Goal: Task Accomplishment & Management: Manage account settings

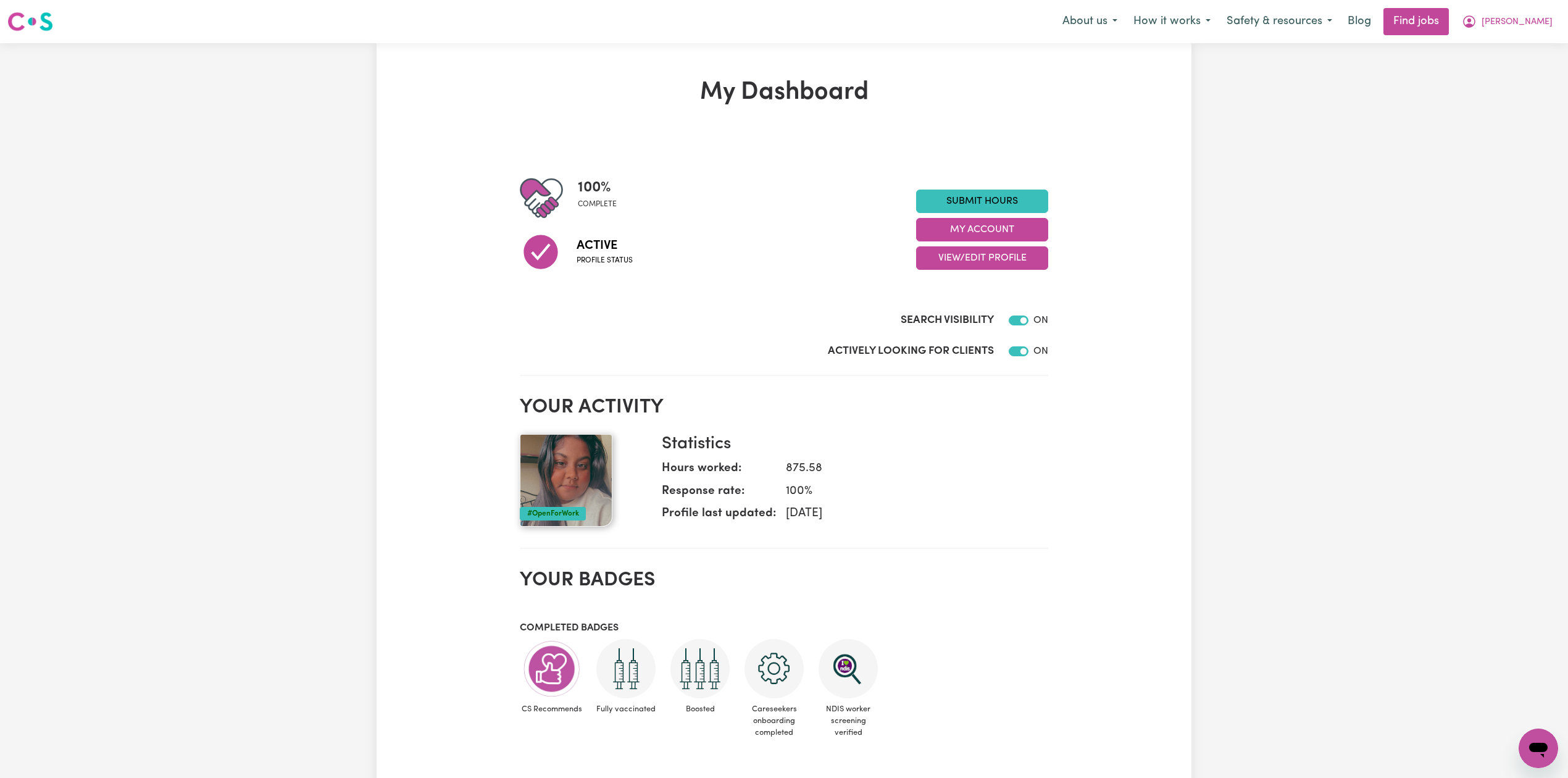
scroll to position [82, 0]
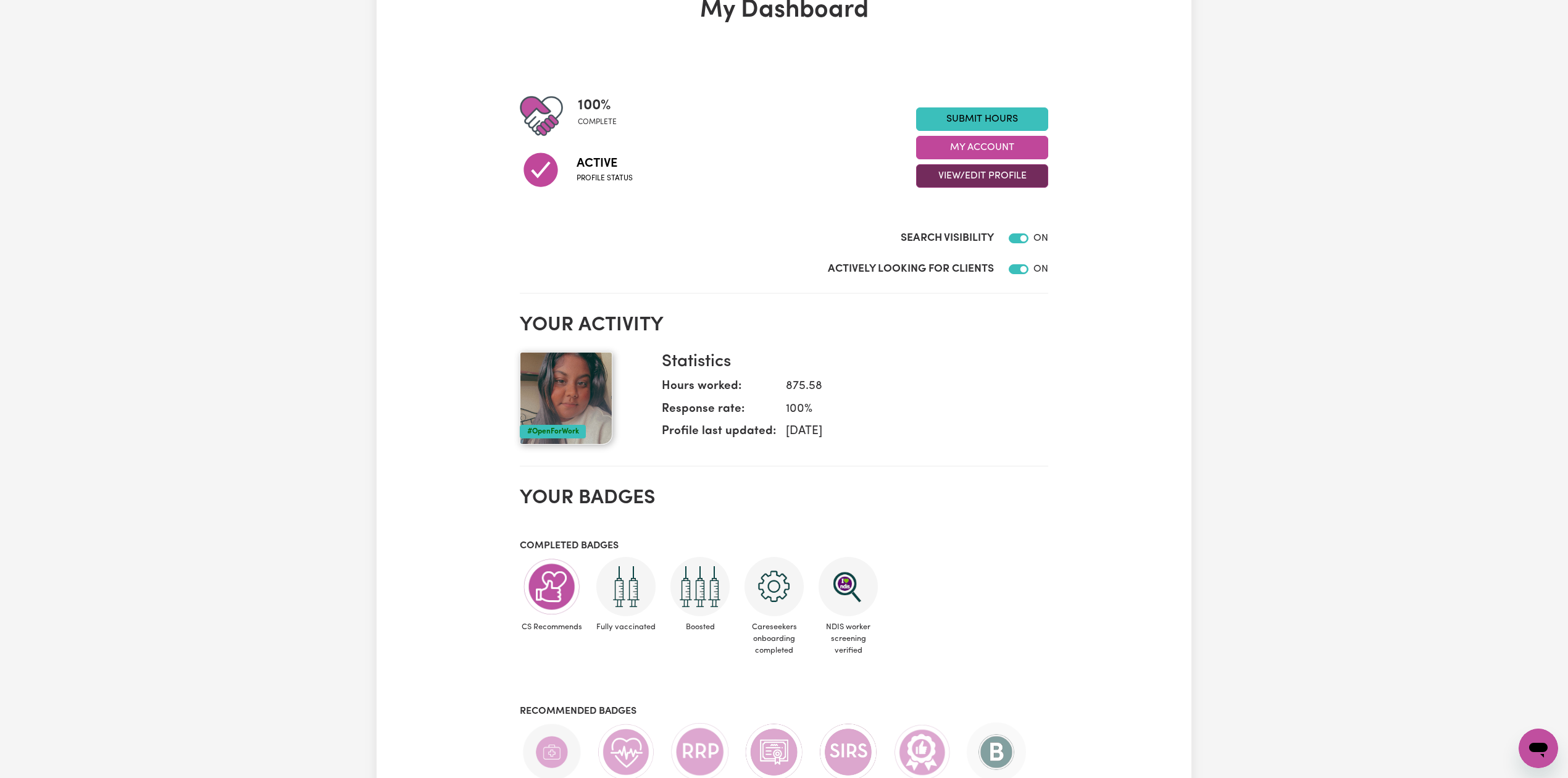
click at [952, 175] on button "View/Edit Profile" at bounding box center [982, 176] width 132 height 24
click at [946, 227] on link "Edit Profile" at bounding box center [974, 232] width 116 height 25
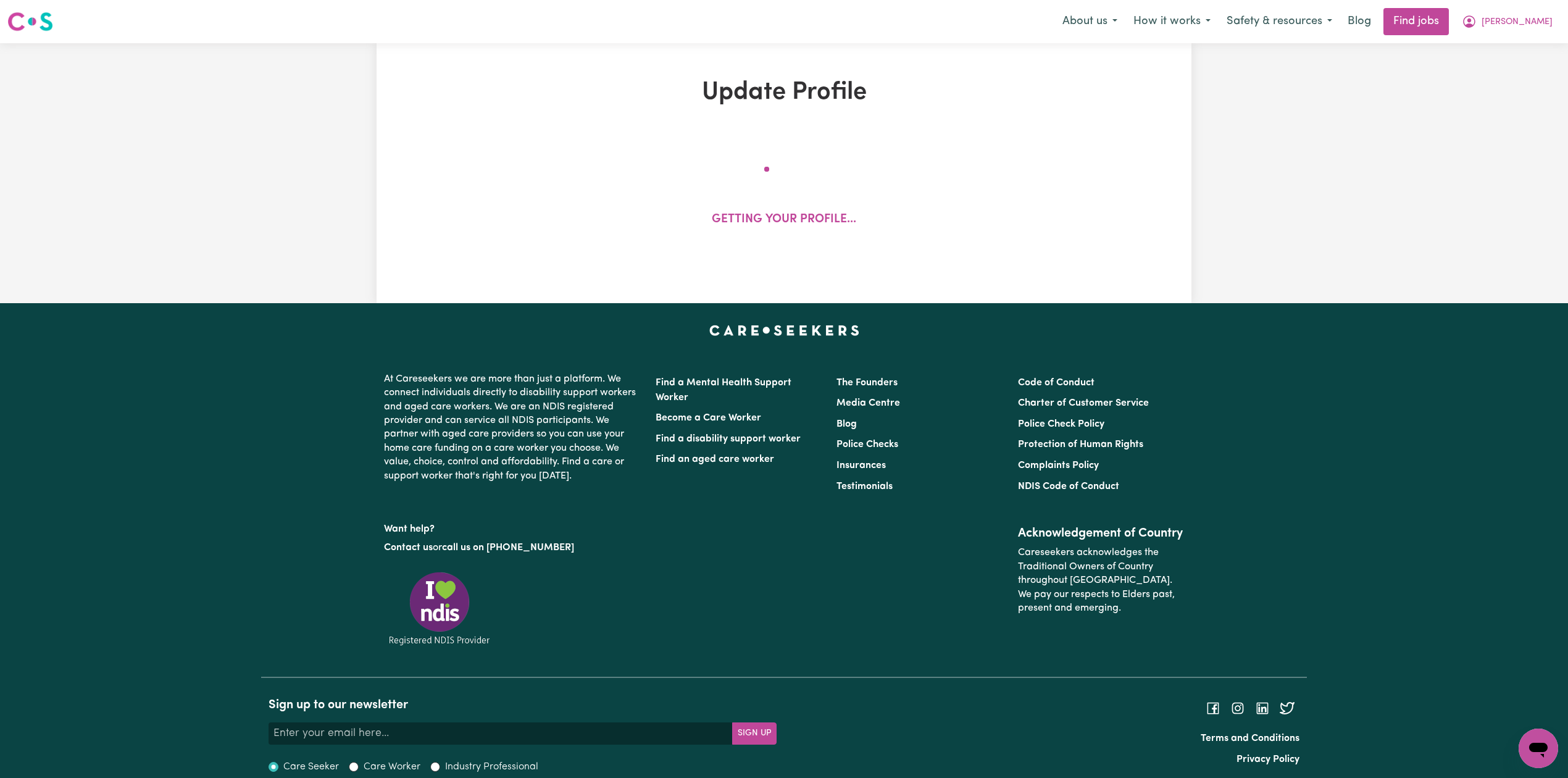
select select "[DEMOGRAPHIC_DATA]"
select select "Student Visa"
select select "Studying a healthcare related degree or qualification"
select select "40"
select select "50"
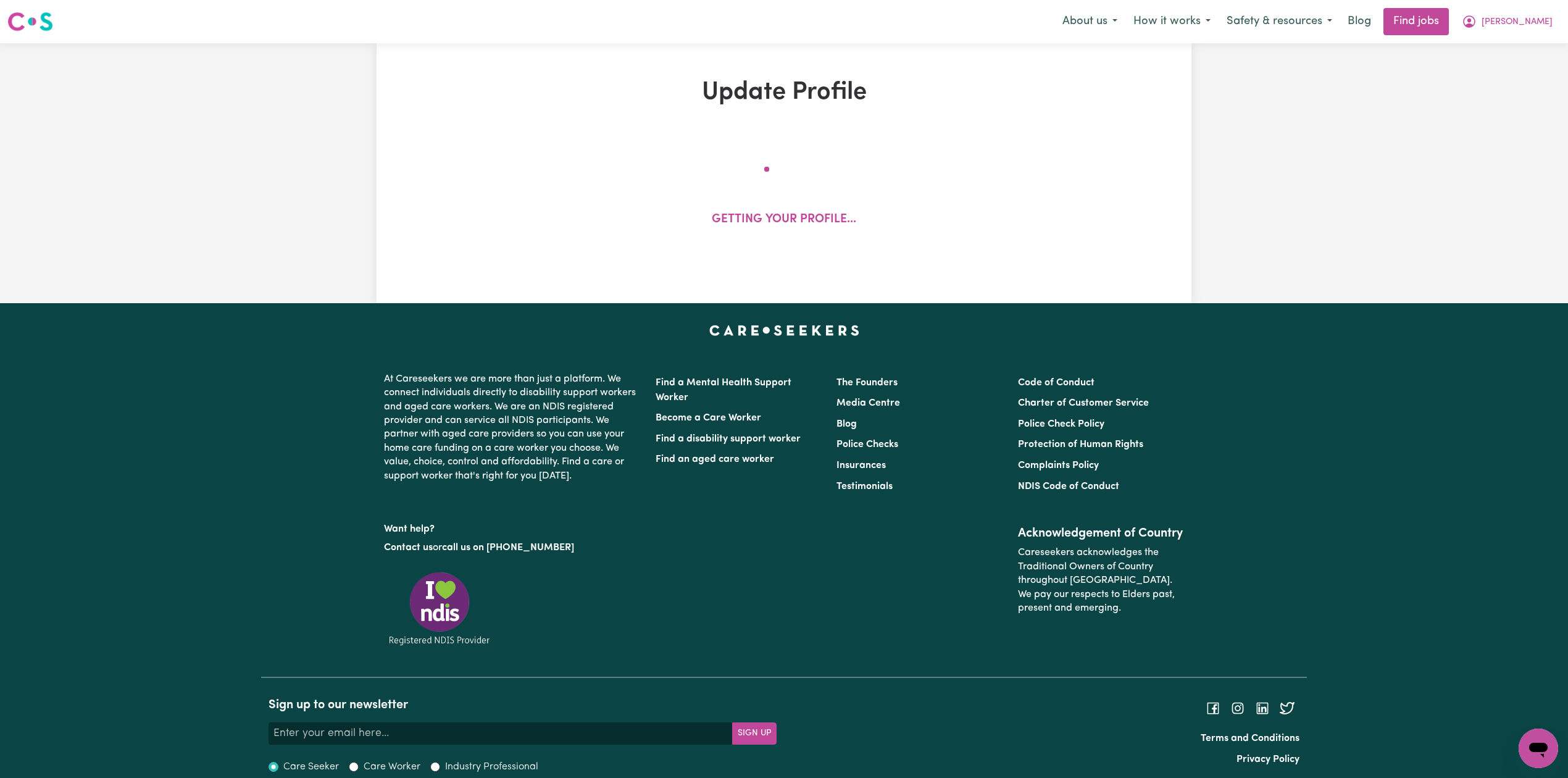
select select "60"
select select "80"
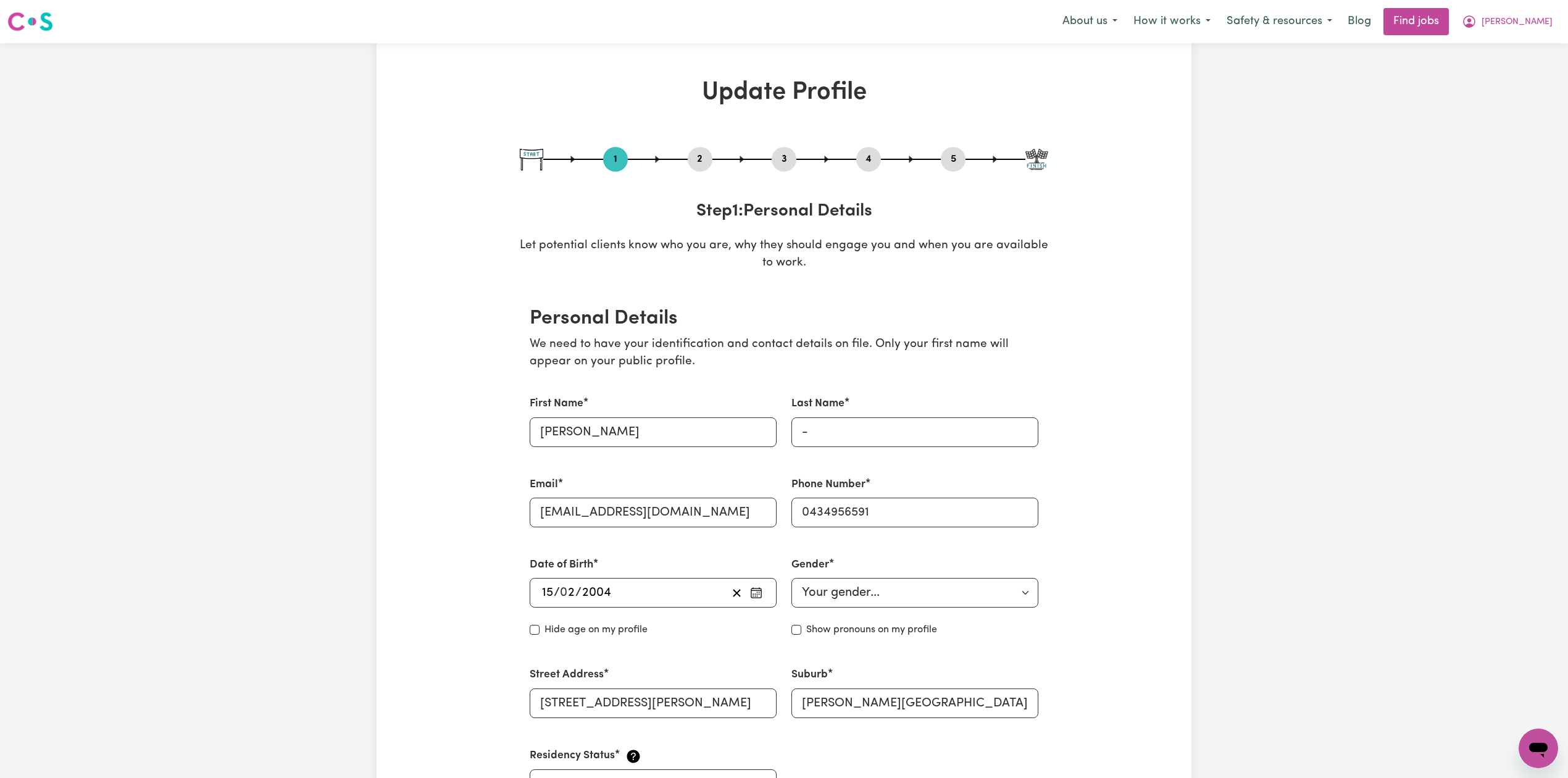
click at [779, 168] on div "3" at bounding box center [784, 159] width 24 height 25
click at [786, 155] on button "3" at bounding box center [784, 159] width 24 height 16
select select "2021"
select select "2022"
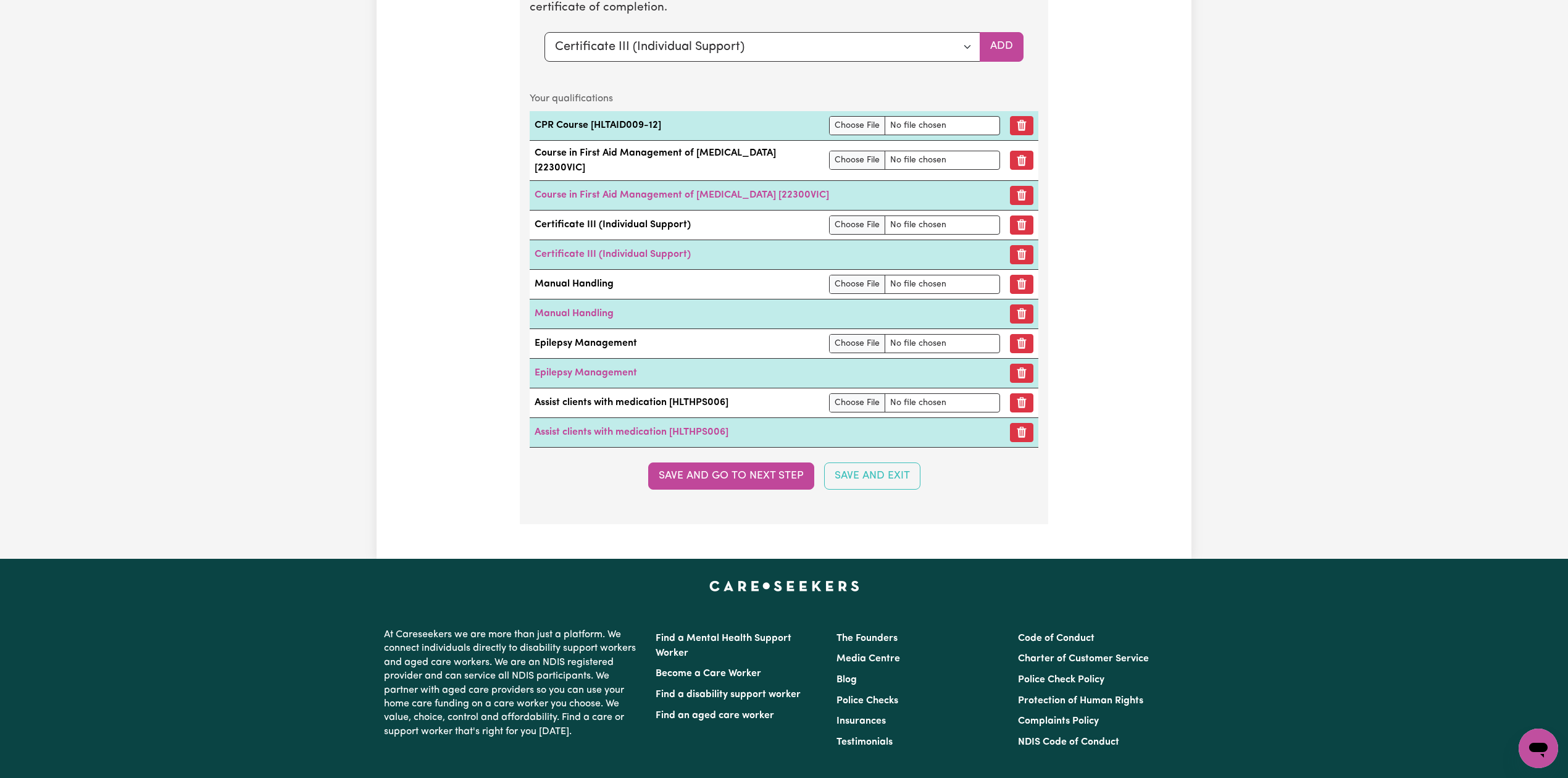
scroll to position [3184, 0]
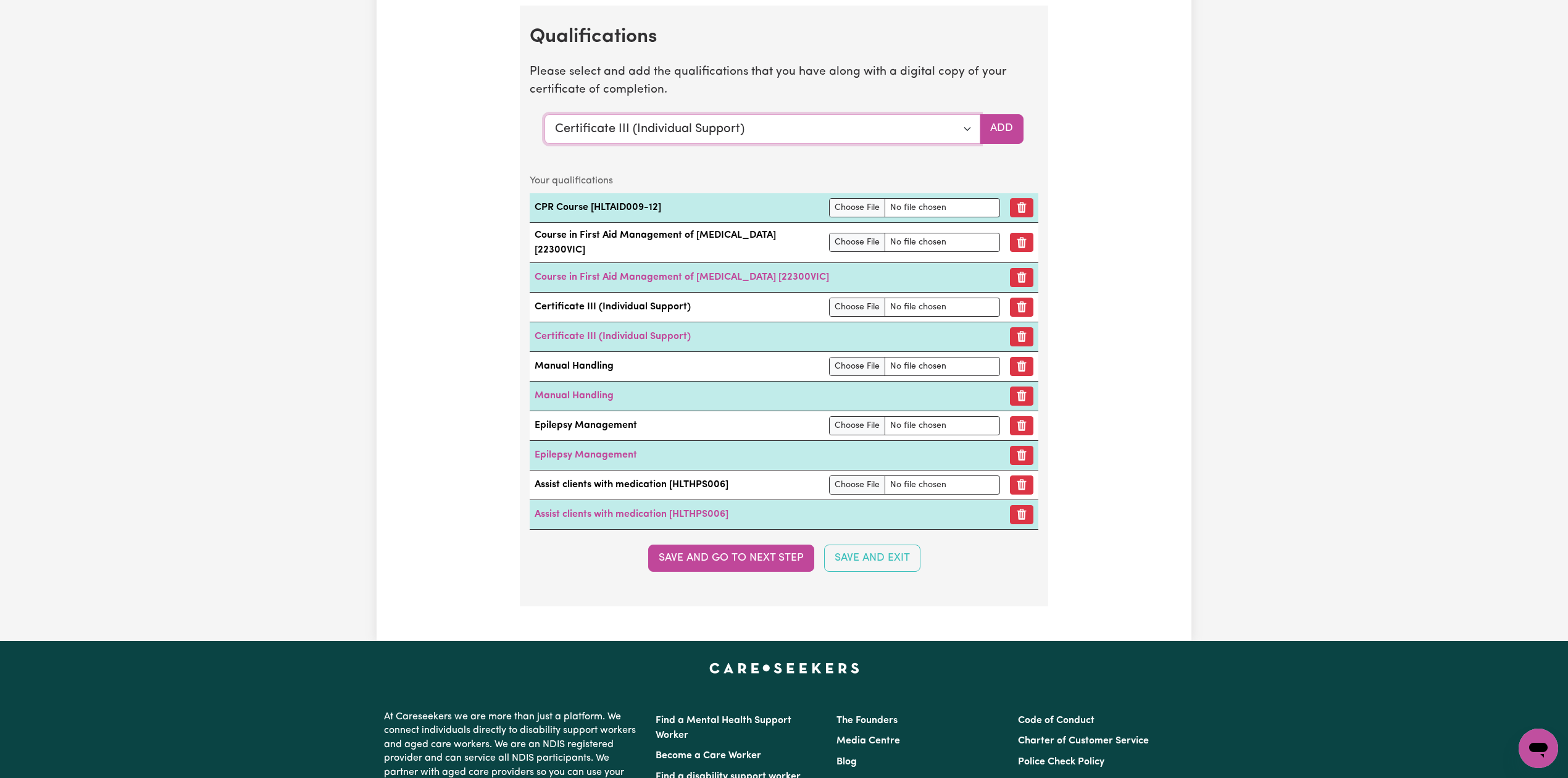
click at [649, 133] on select "Select a qualification to add... Certificate III (Individual Support) Certifica…" at bounding box center [762, 129] width 436 height 30
select select "[MEDICAL_DATA]"
click at [544, 128] on select "Select a qualification to add... Certificate III (Individual Support) Certifica…" at bounding box center [762, 129] width 436 height 30
click at [1008, 142] on button "Add" at bounding box center [1001, 129] width 44 height 30
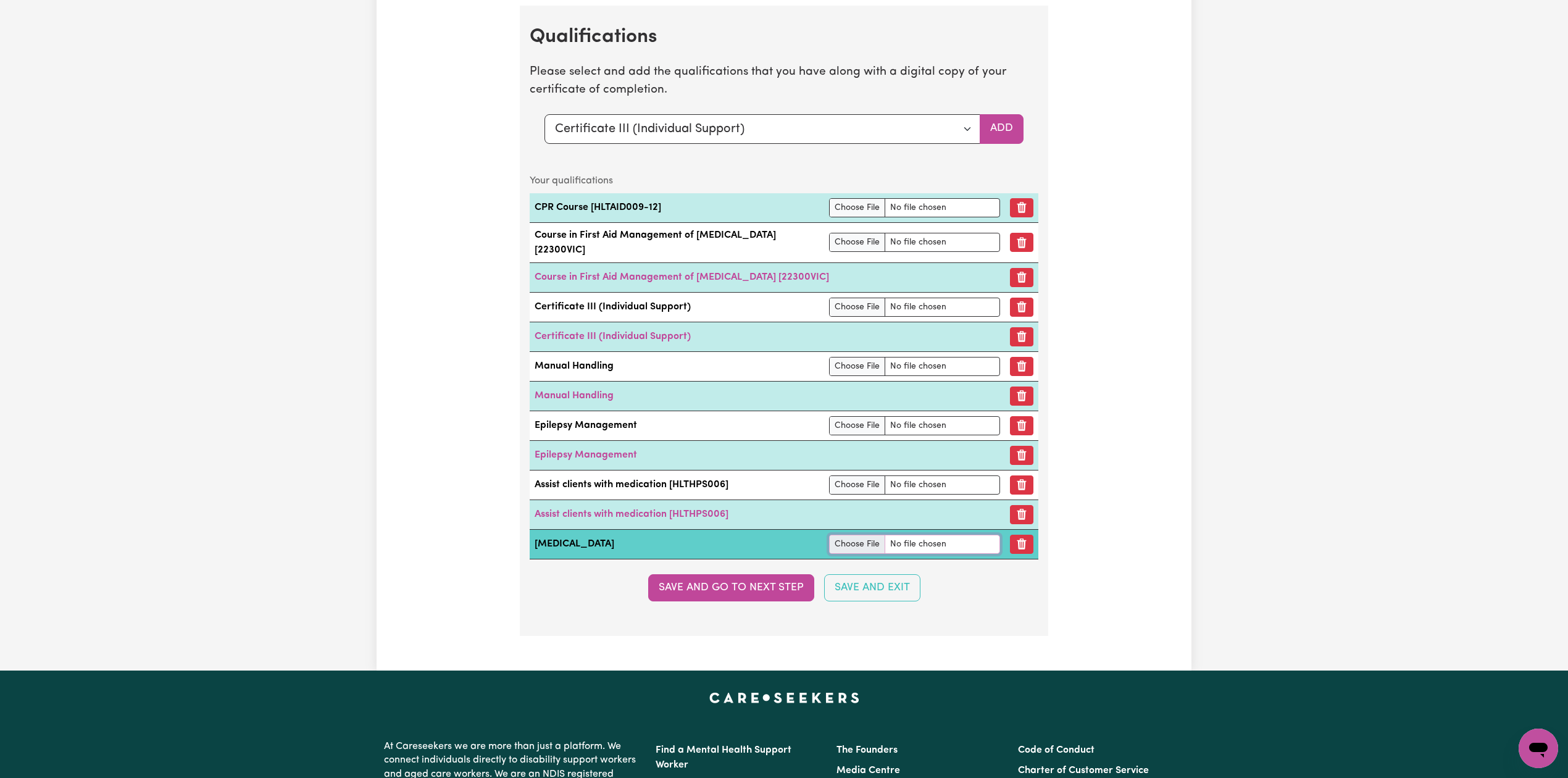
click at [835, 551] on input "file" at bounding box center [914, 544] width 171 height 19
type input "C:\fakepath\42641_1760396876530_Arpanpreet - Assist with Medication.pdf"
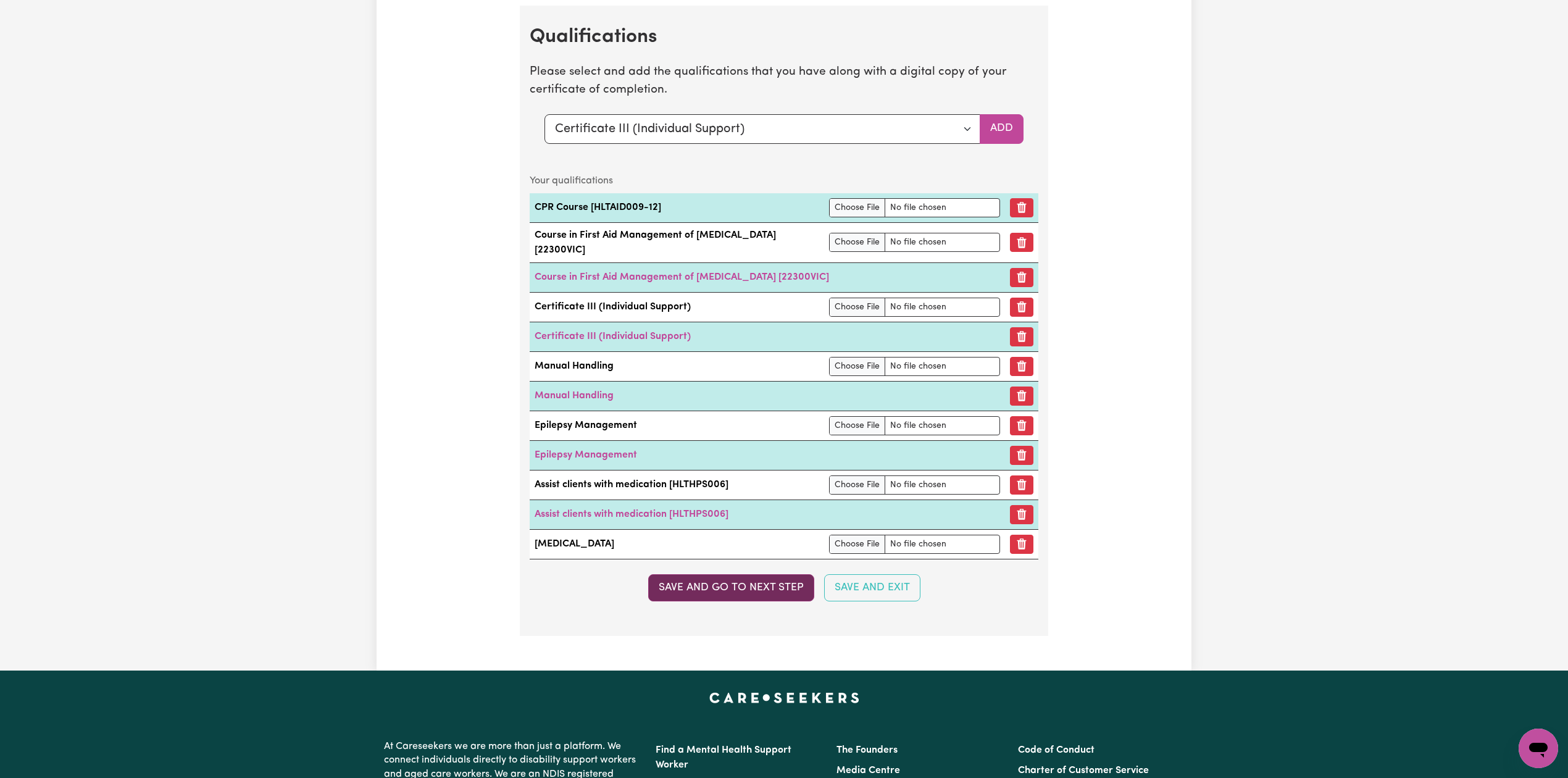
click at [683, 596] on button "Save and go to next step" at bounding box center [731, 587] width 166 height 27
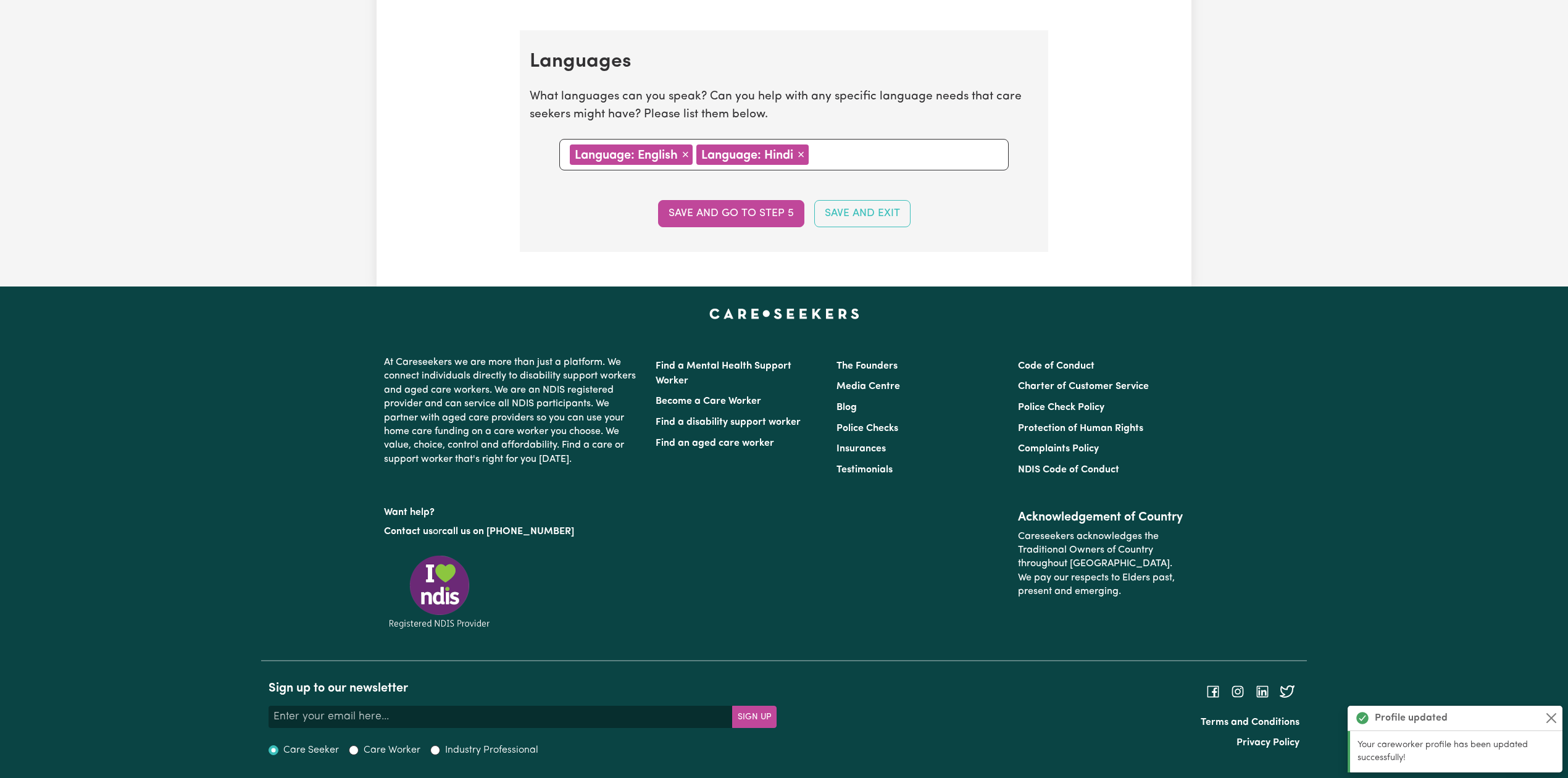
scroll to position [0, 0]
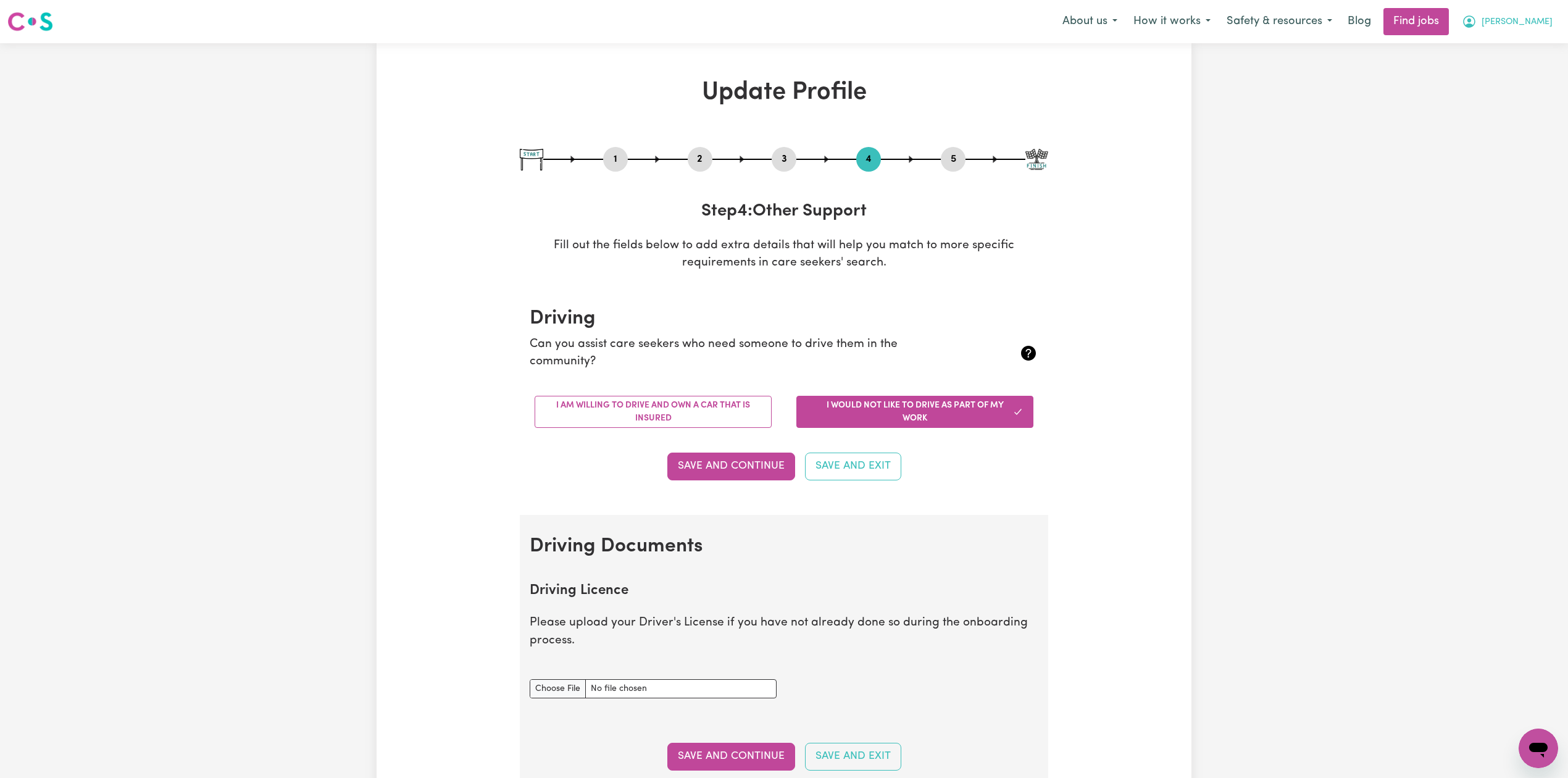
click at [1527, 10] on button "[PERSON_NAME]" at bounding box center [1508, 21] width 107 height 26
click at [1521, 57] on link "My Account" at bounding box center [1511, 48] width 97 height 24
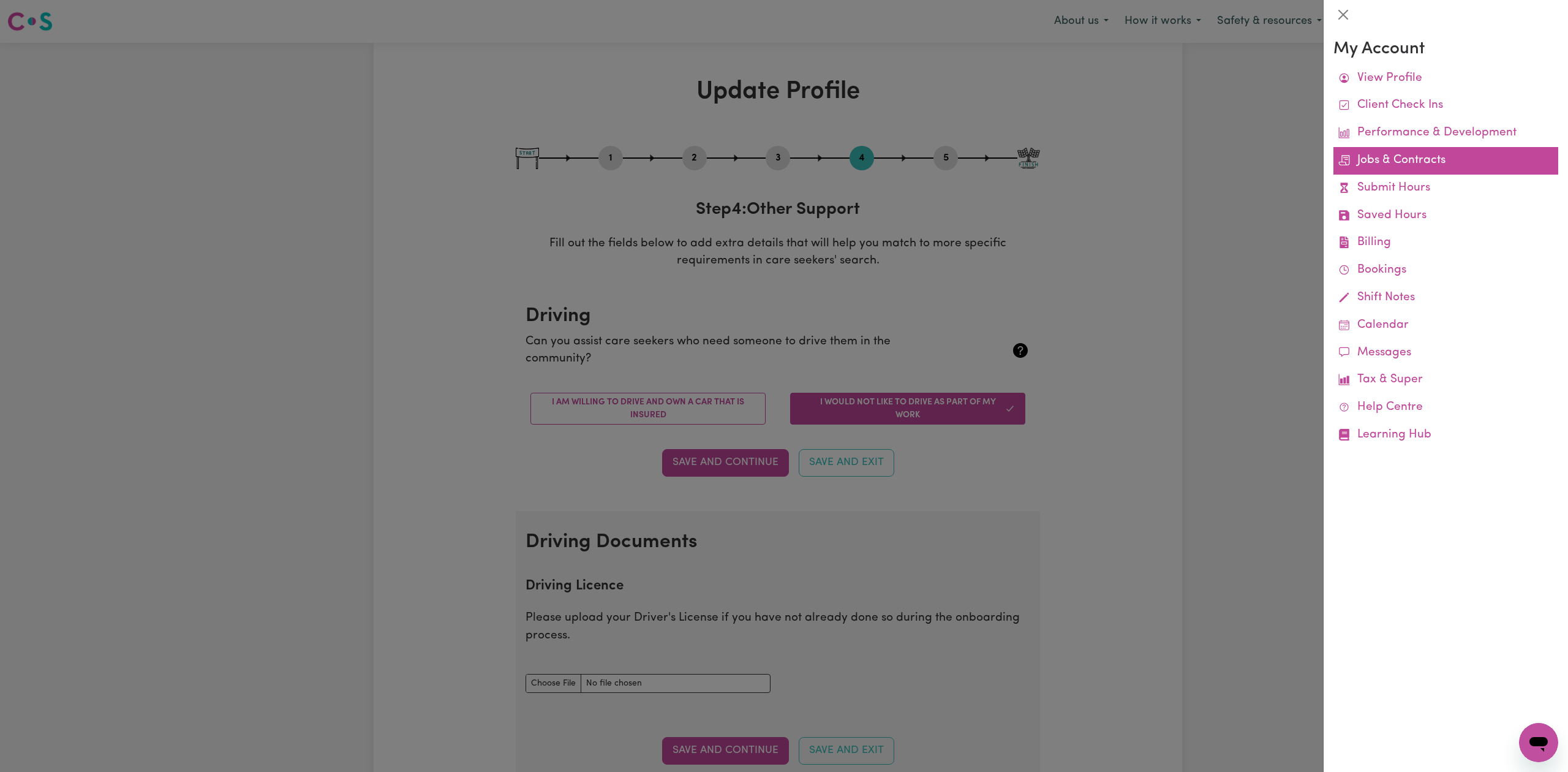
click at [1392, 152] on link "Jobs & Contracts" at bounding box center [1446, 161] width 225 height 27
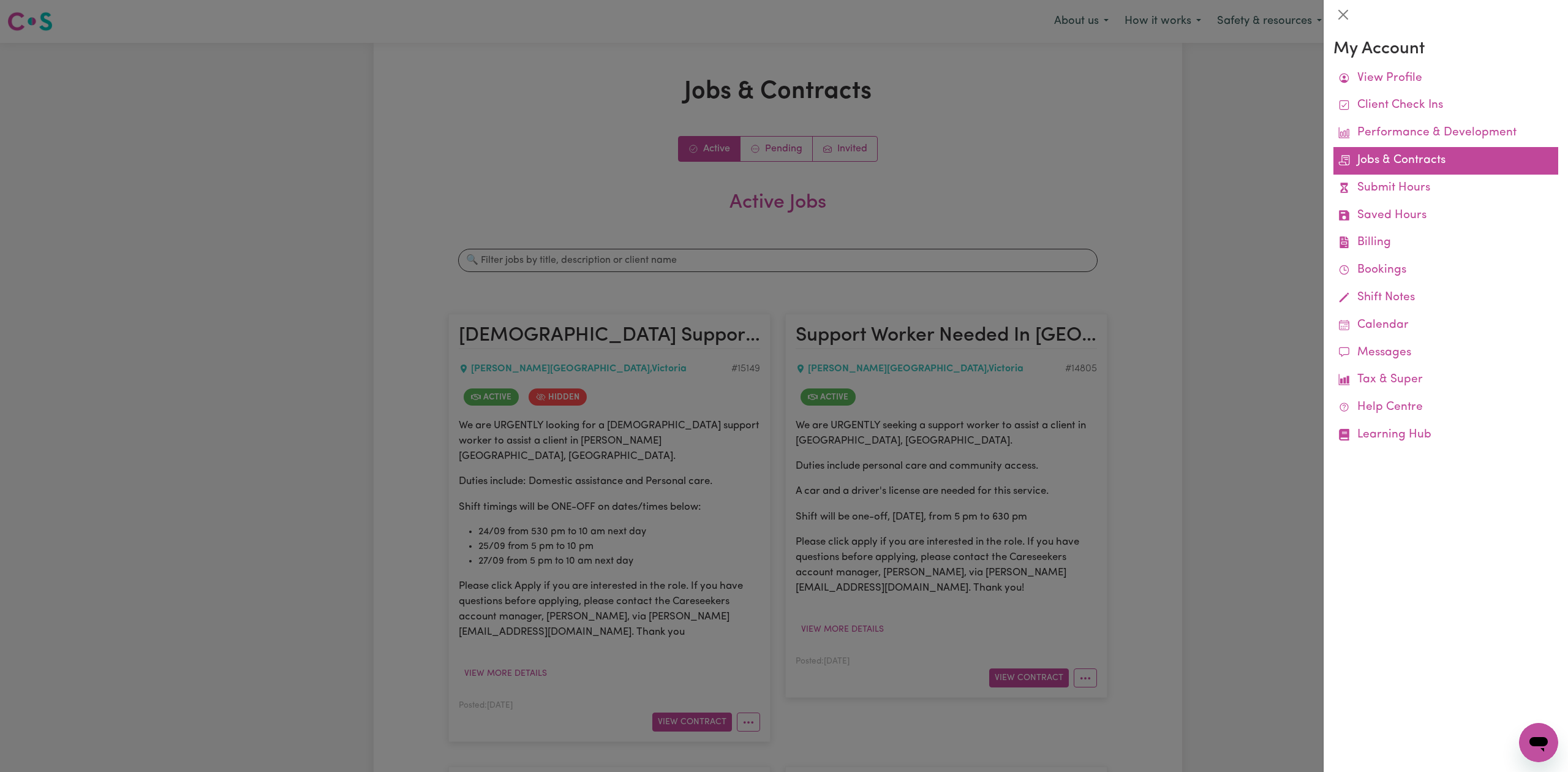
click at [1395, 150] on link "Jobs & Contracts" at bounding box center [1446, 161] width 225 height 27
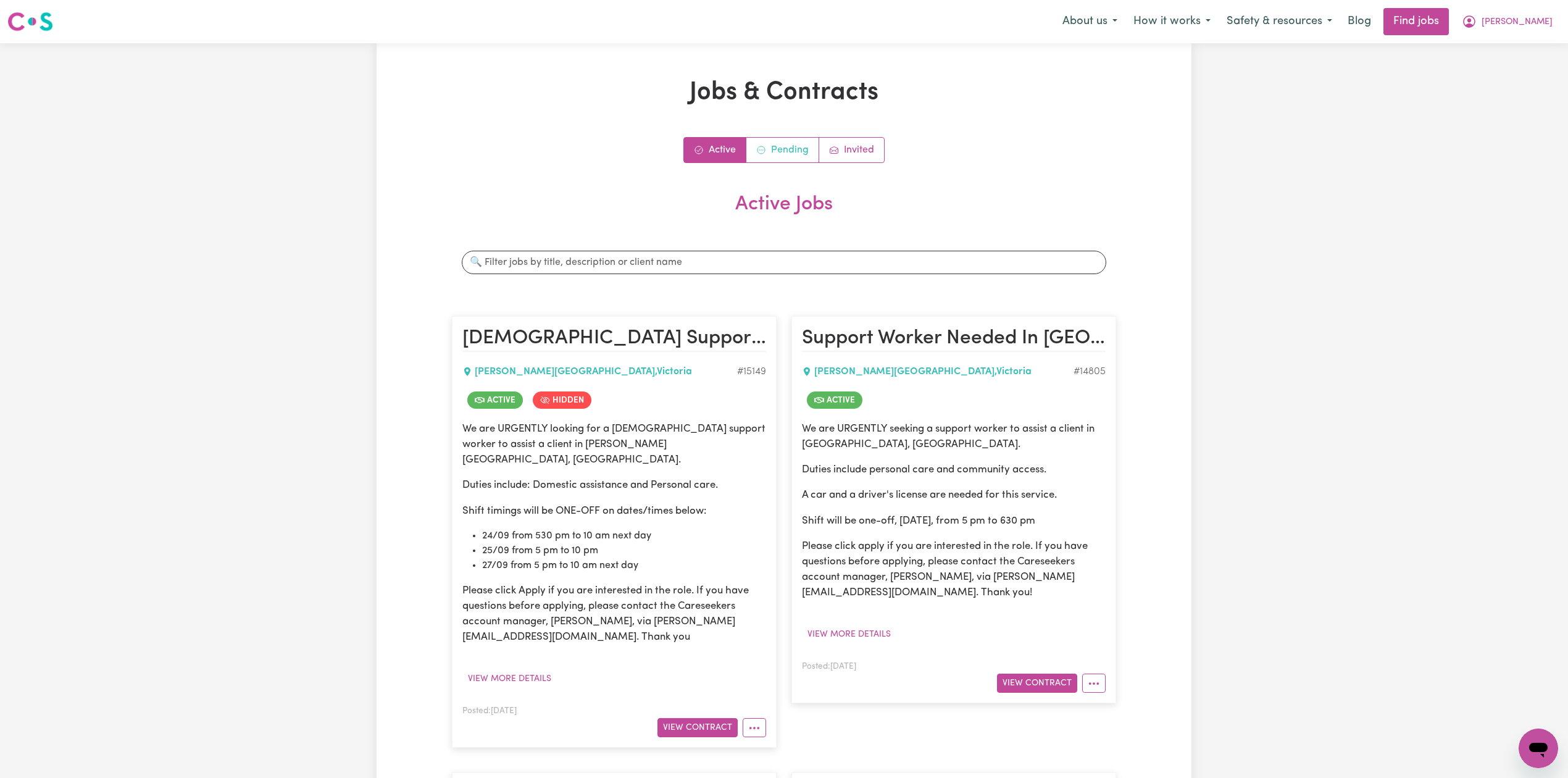
click at [772, 153] on link "Pending" at bounding box center [782, 150] width 73 height 25
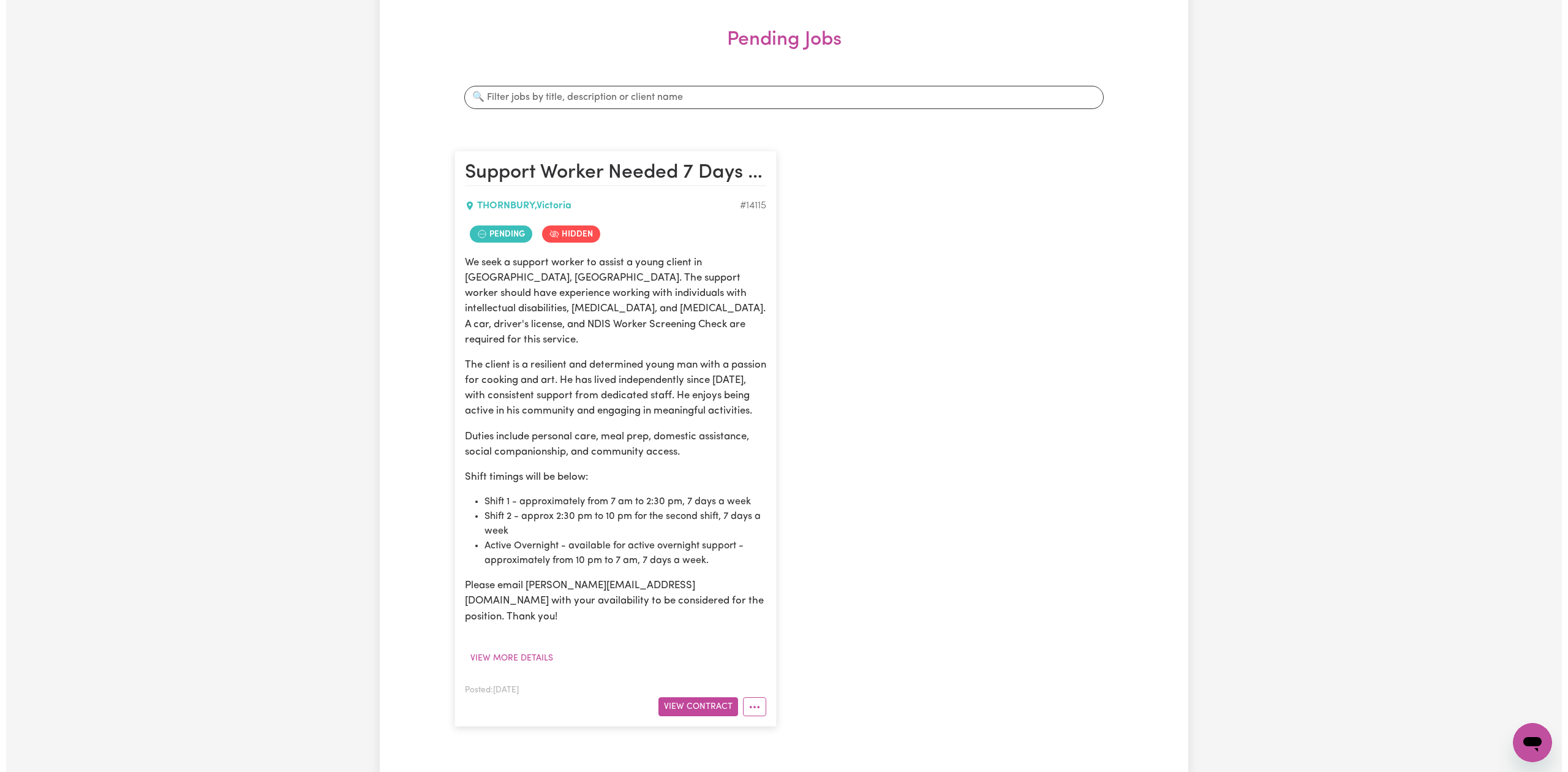
scroll to position [245, 0]
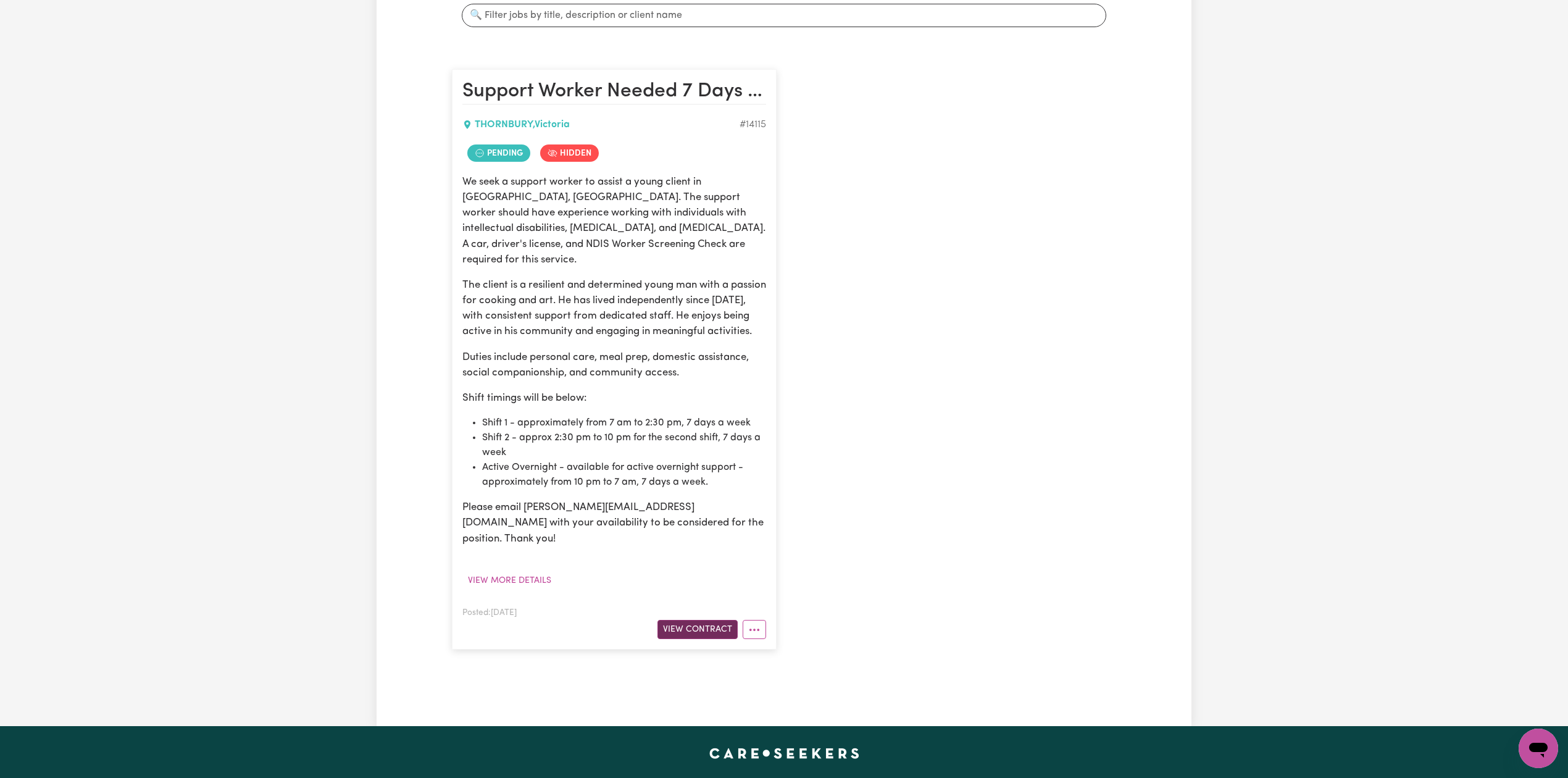
click at [691, 620] on button "View Contract" at bounding box center [697, 629] width 80 height 19
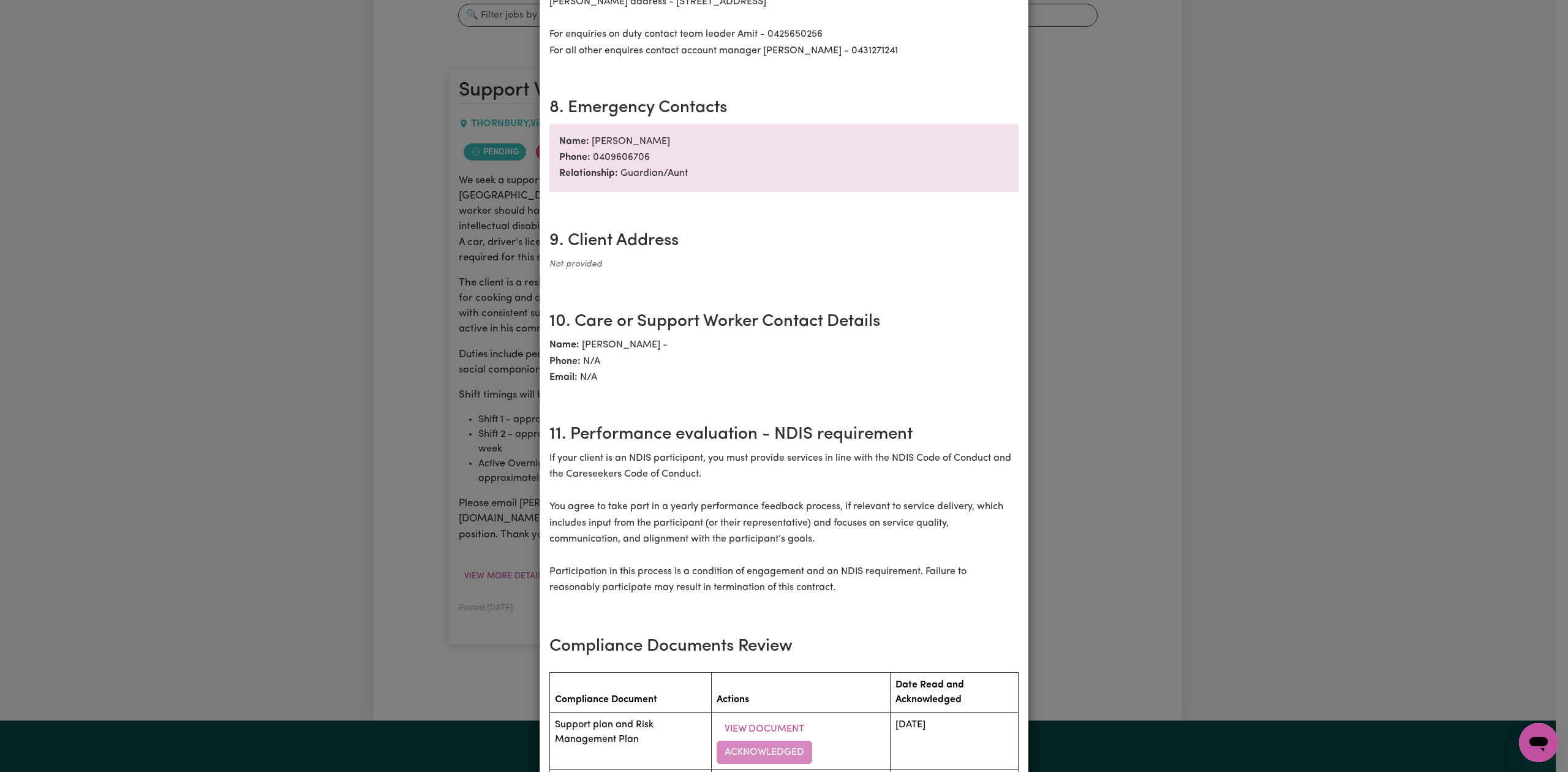
scroll to position [1552, 0]
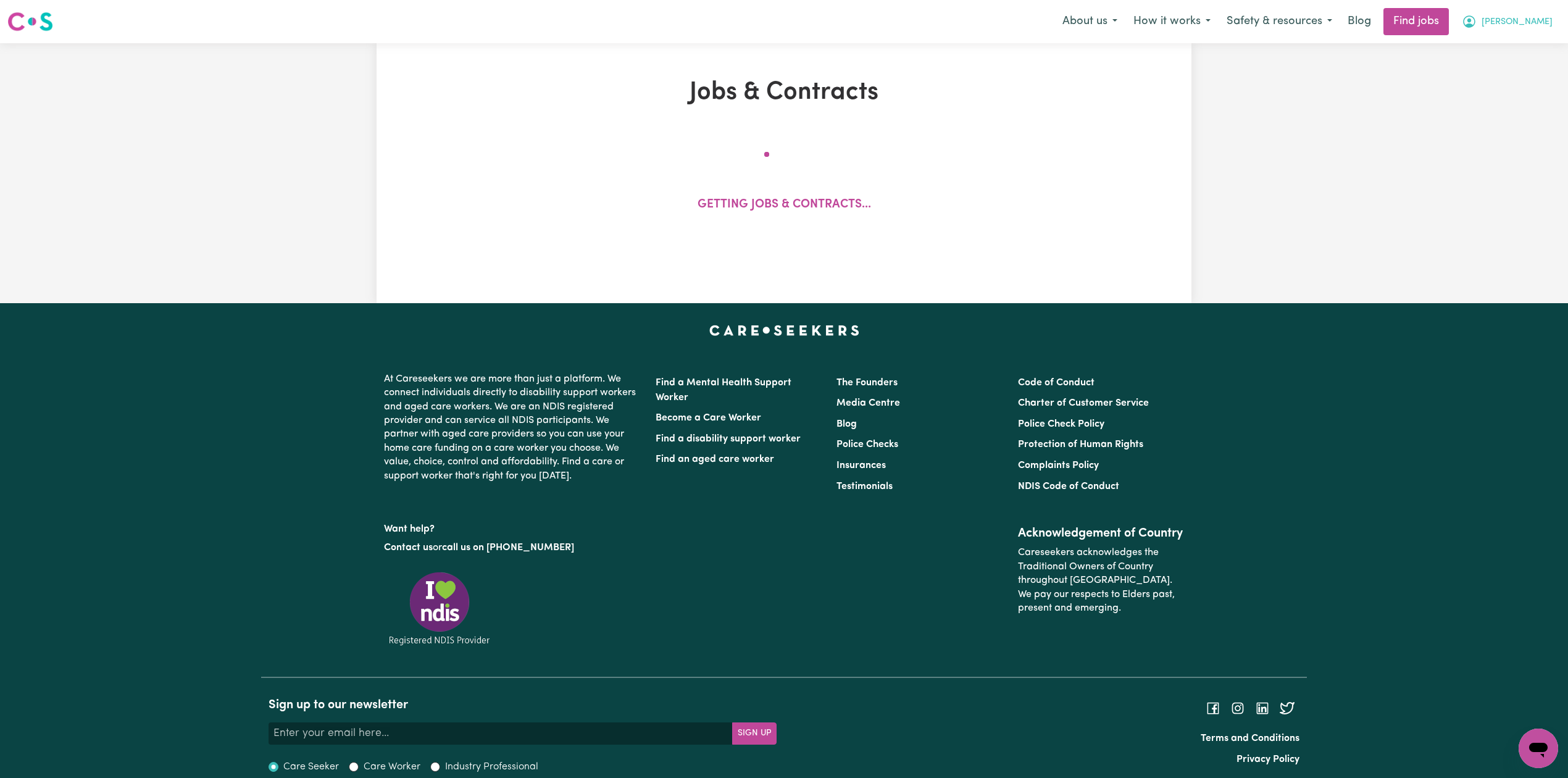
click at [1547, 23] on nav "Menu About us How it works Safety & resources Blog Find jobs [PERSON_NAME]" at bounding box center [784, 21] width 1568 height 43
click at [1519, 28] on button "[PERSON_NAME]" at bounding box center [1508, 21] width 107 height 26
click at [1498, 45] on link "My Account" at bounding box center [1511, 48] width 97 height 24
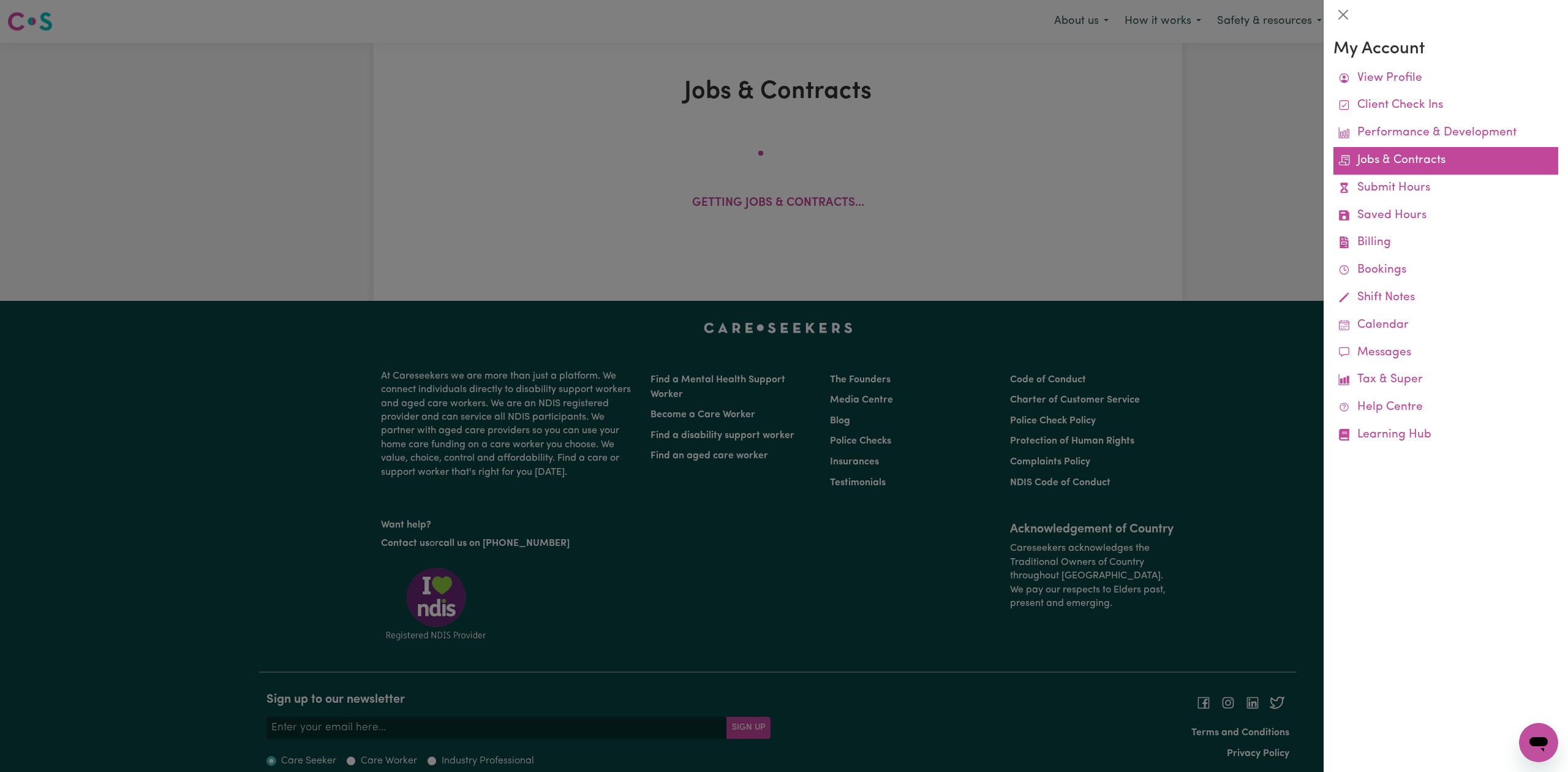
click at [1409, 156] on link "Jobs & Contracts" at bounding box center [1446, 161] width 225 height 27
click at [1354, 160] on link "Jobs & Contracts" at bounding box center [1446, 161] width 225 height 27
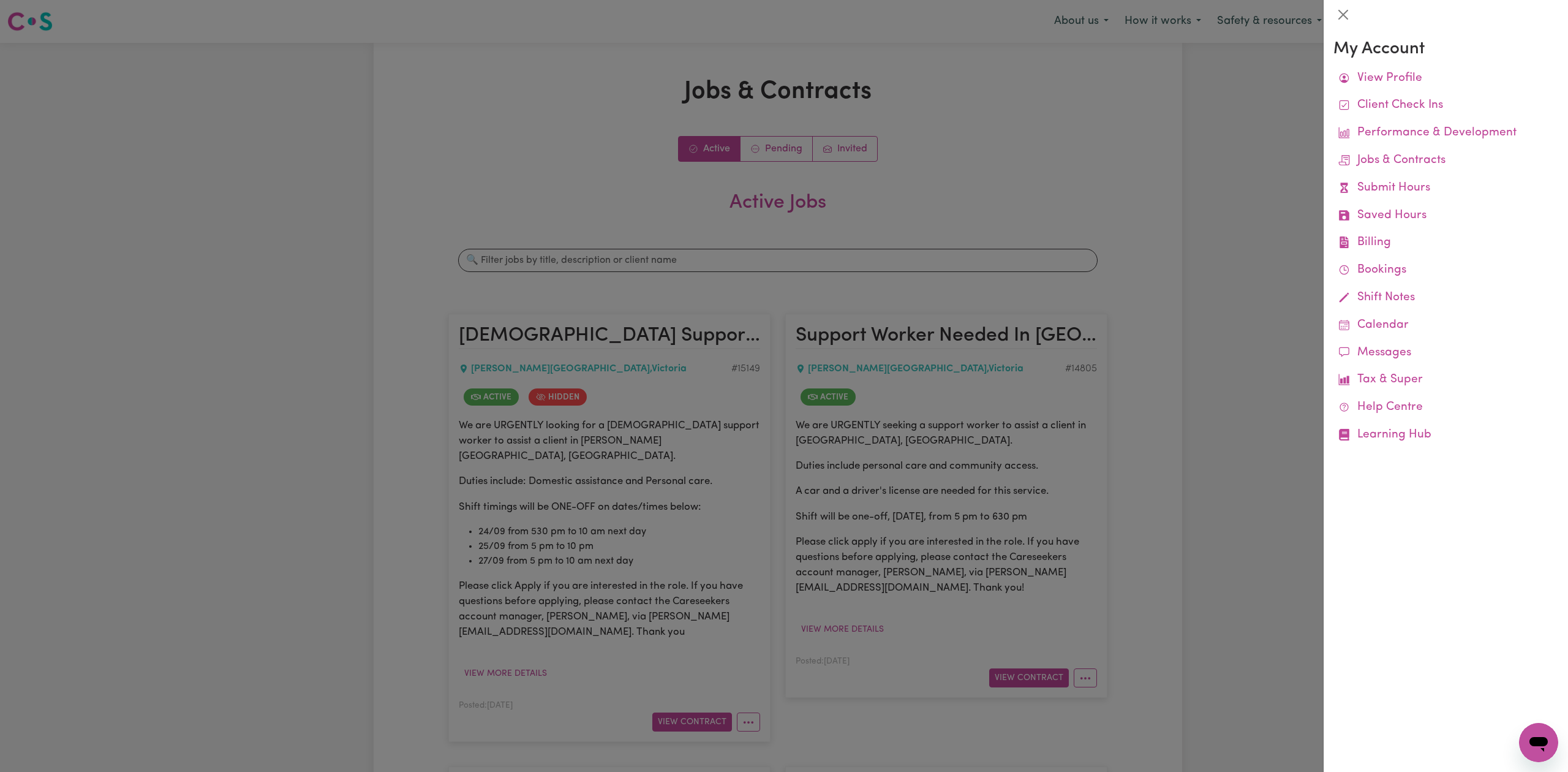
click at [816, 190] on div at bounding box center [784, 386] width 1568 height 772
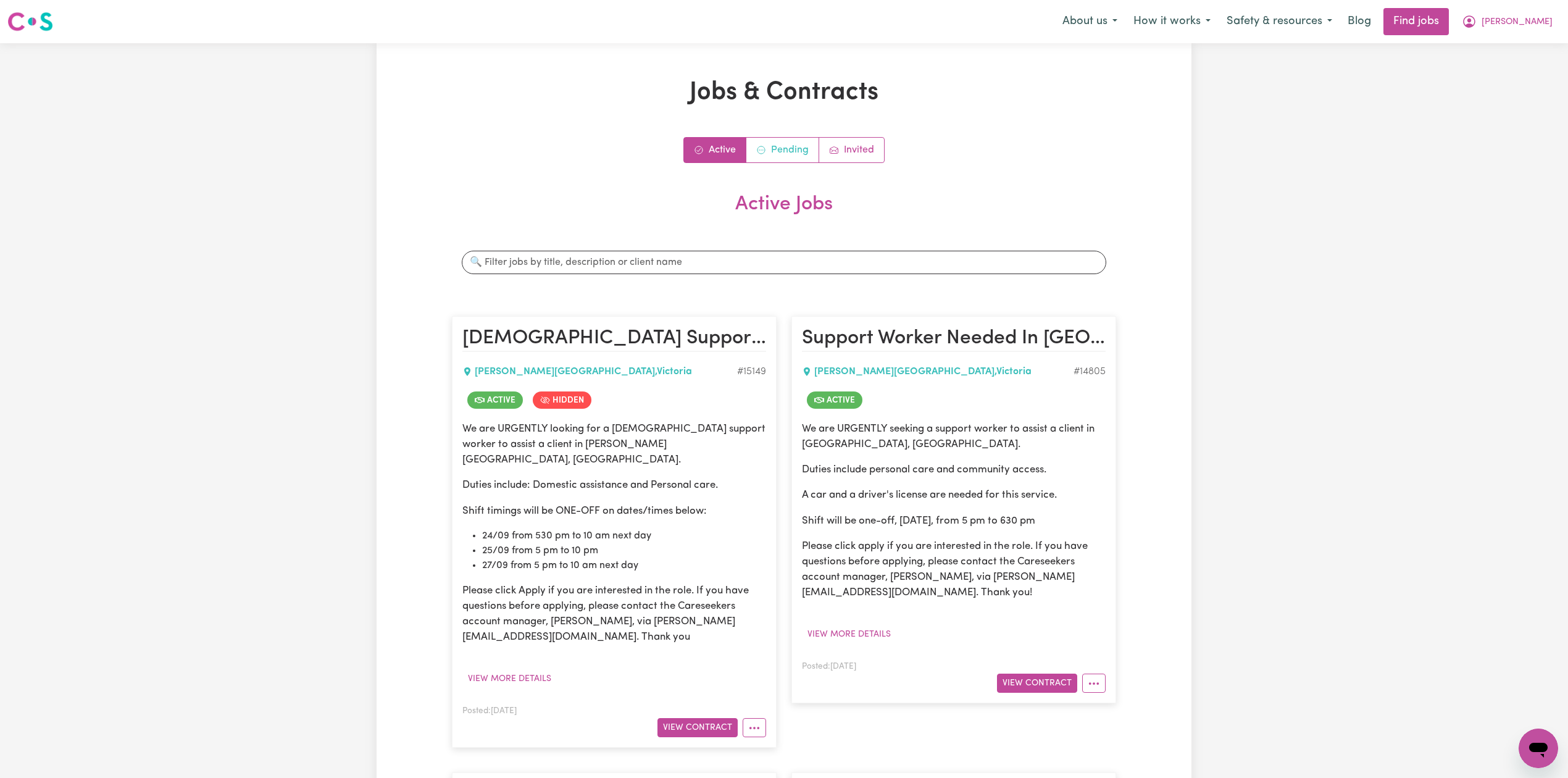
click at [767, 153] on link "Pending" at bounding box center [782, 150] width 73 height 25
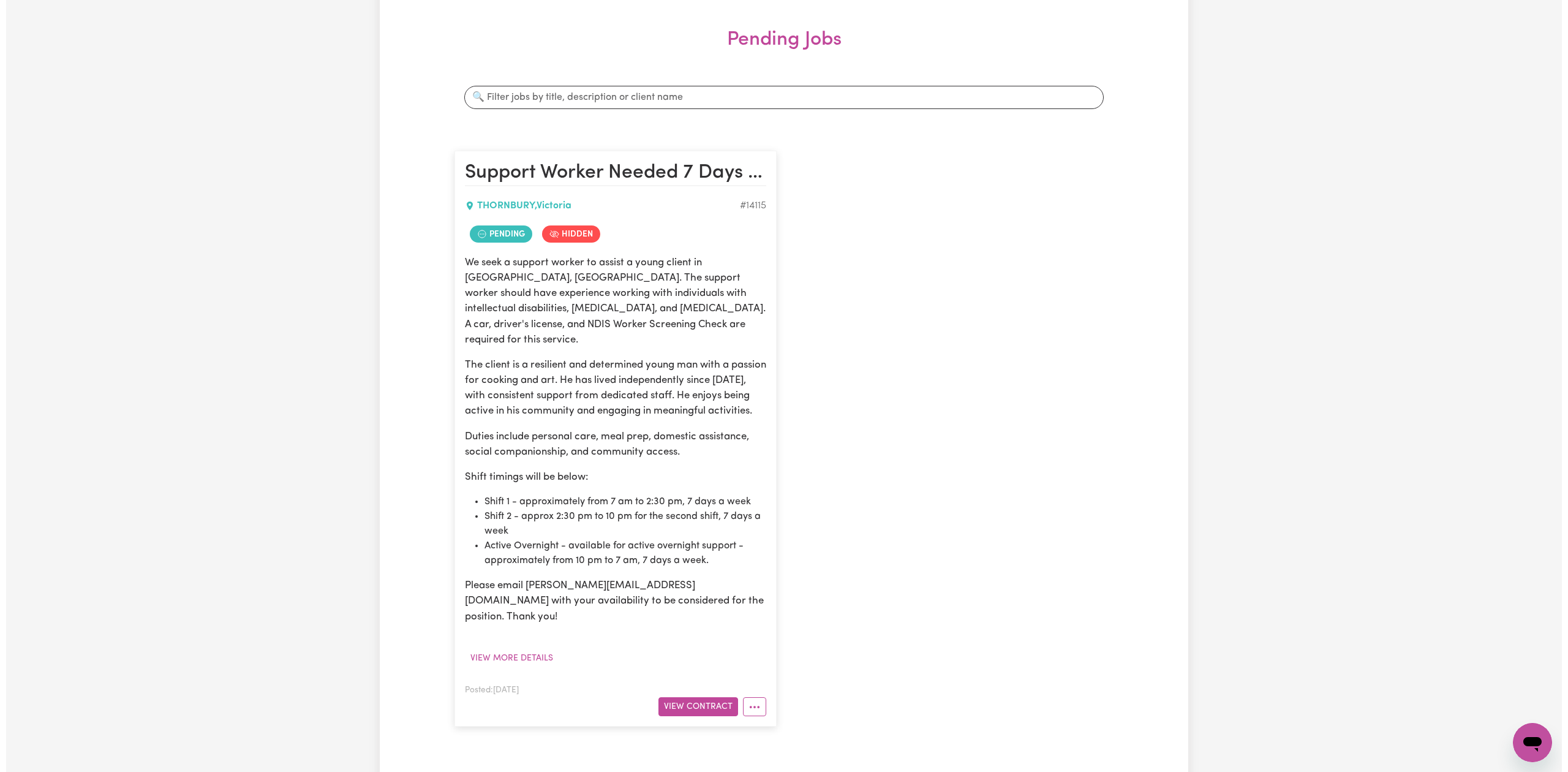
scroll to position [245, 0]
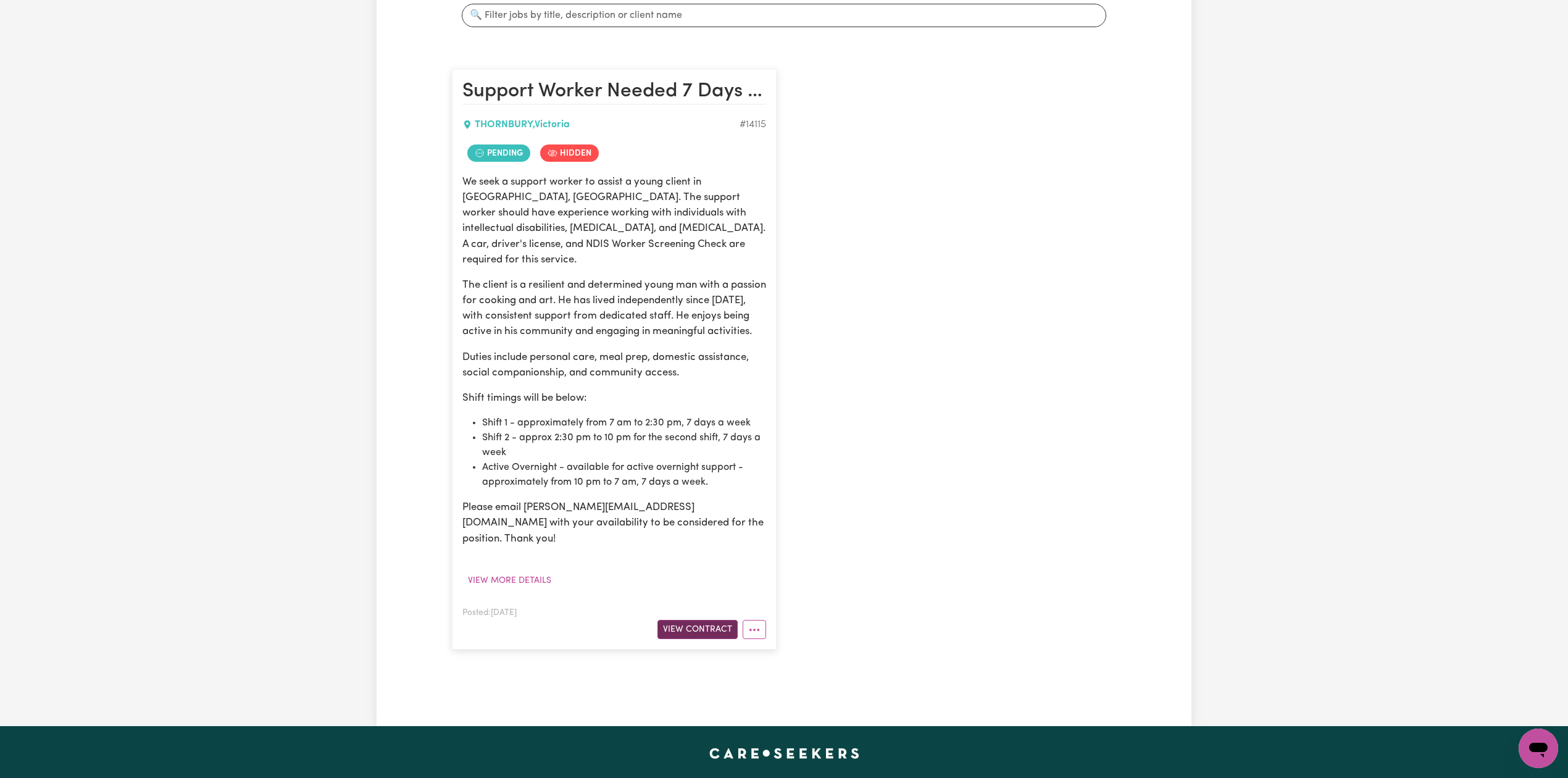
click at [710, 620] on button "View Contract" at bounding box center [697, 629] width 80 height 19
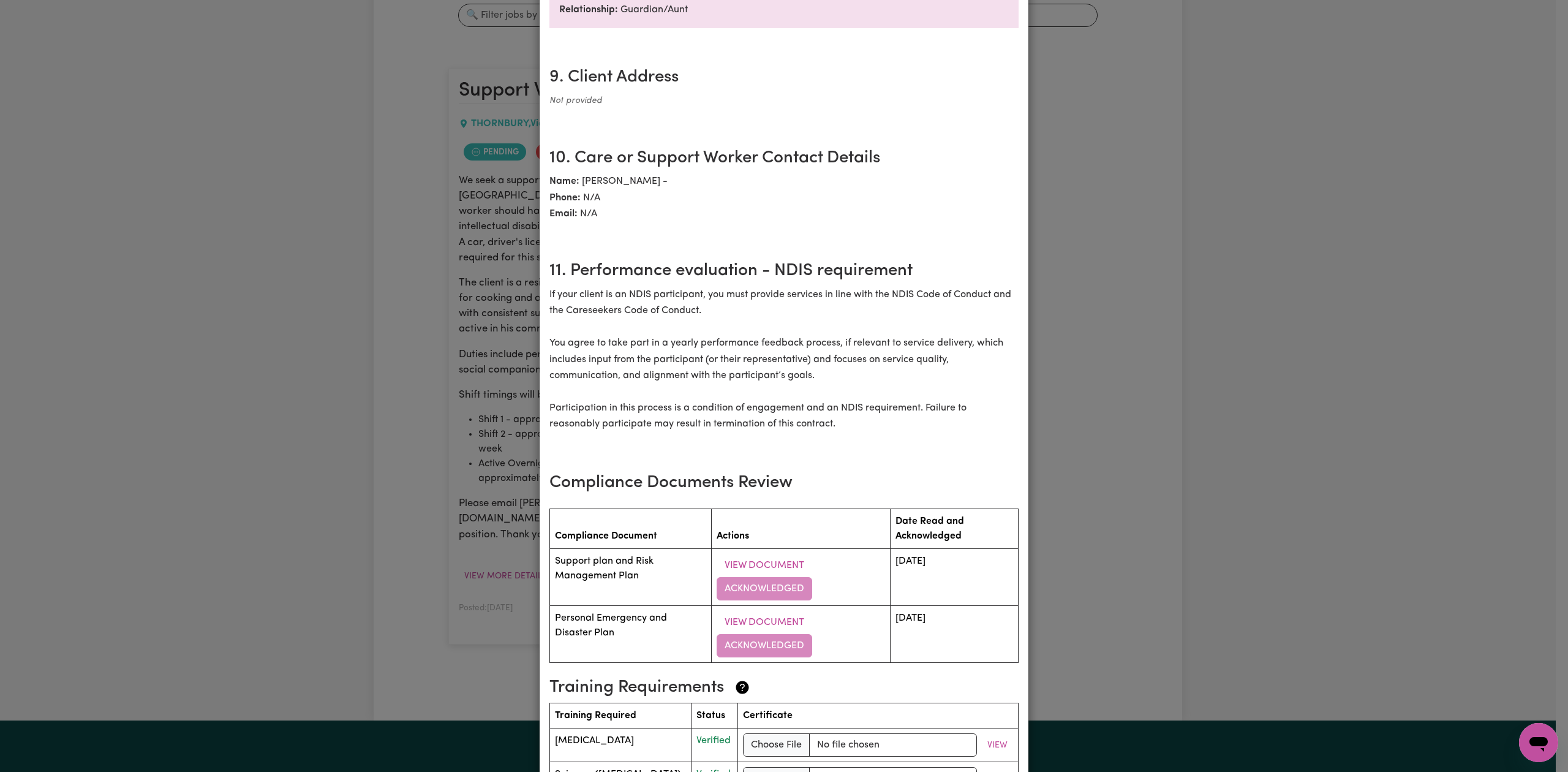
scroll to position [1565, 0]
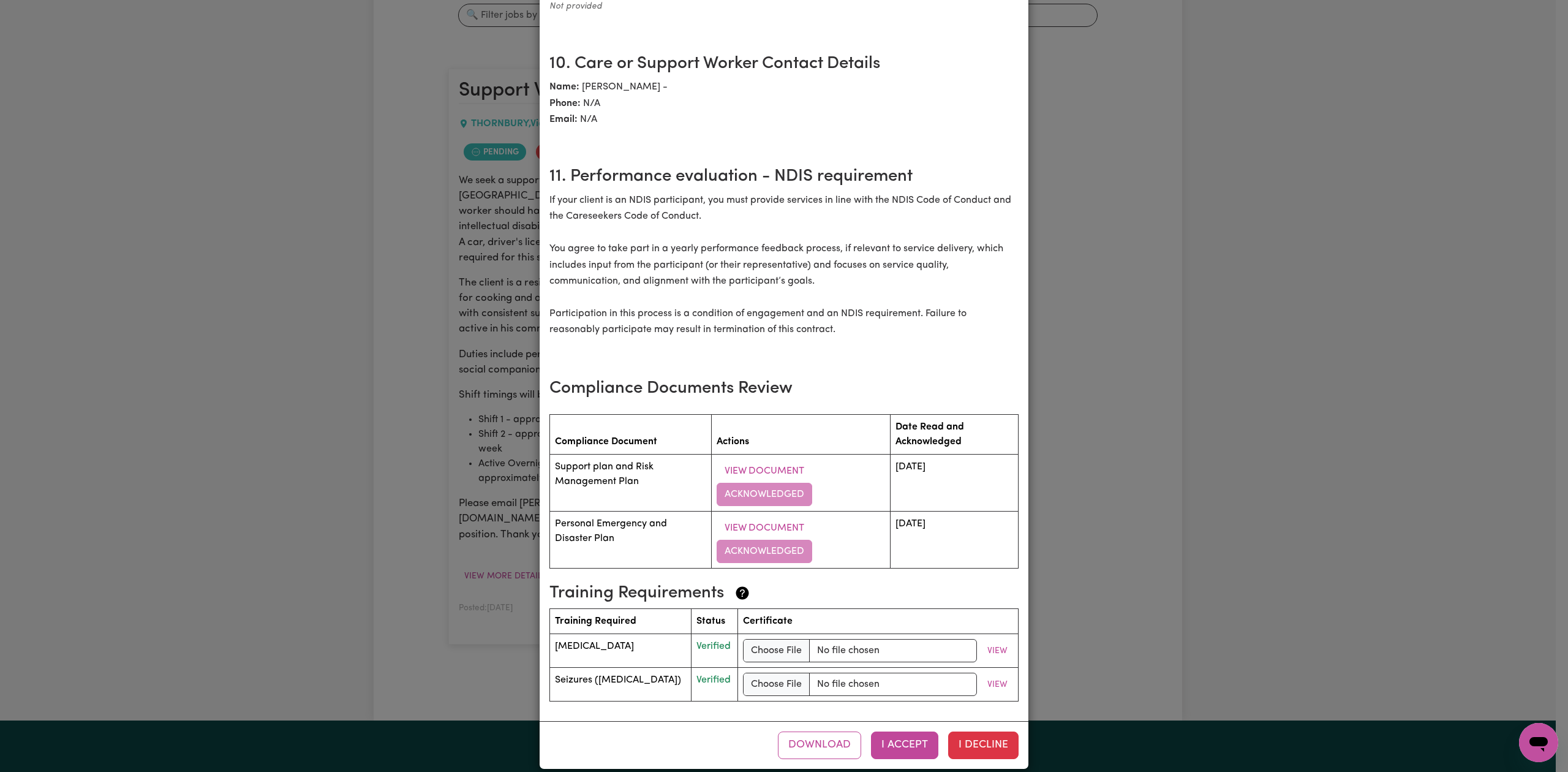
click at [1343, 610] on div "Support Worker Needed 7 Days A Week In Thornbury, VIC Contract terms Review the…" at bounding box center [784, 386] width 1568 height 772
click at [254, 376] on div "Support Worker Needed 7 Days A Week In Thornbury, VIC Contract terms Review the…" at bounding box center [784, 386] width 1568 height 772
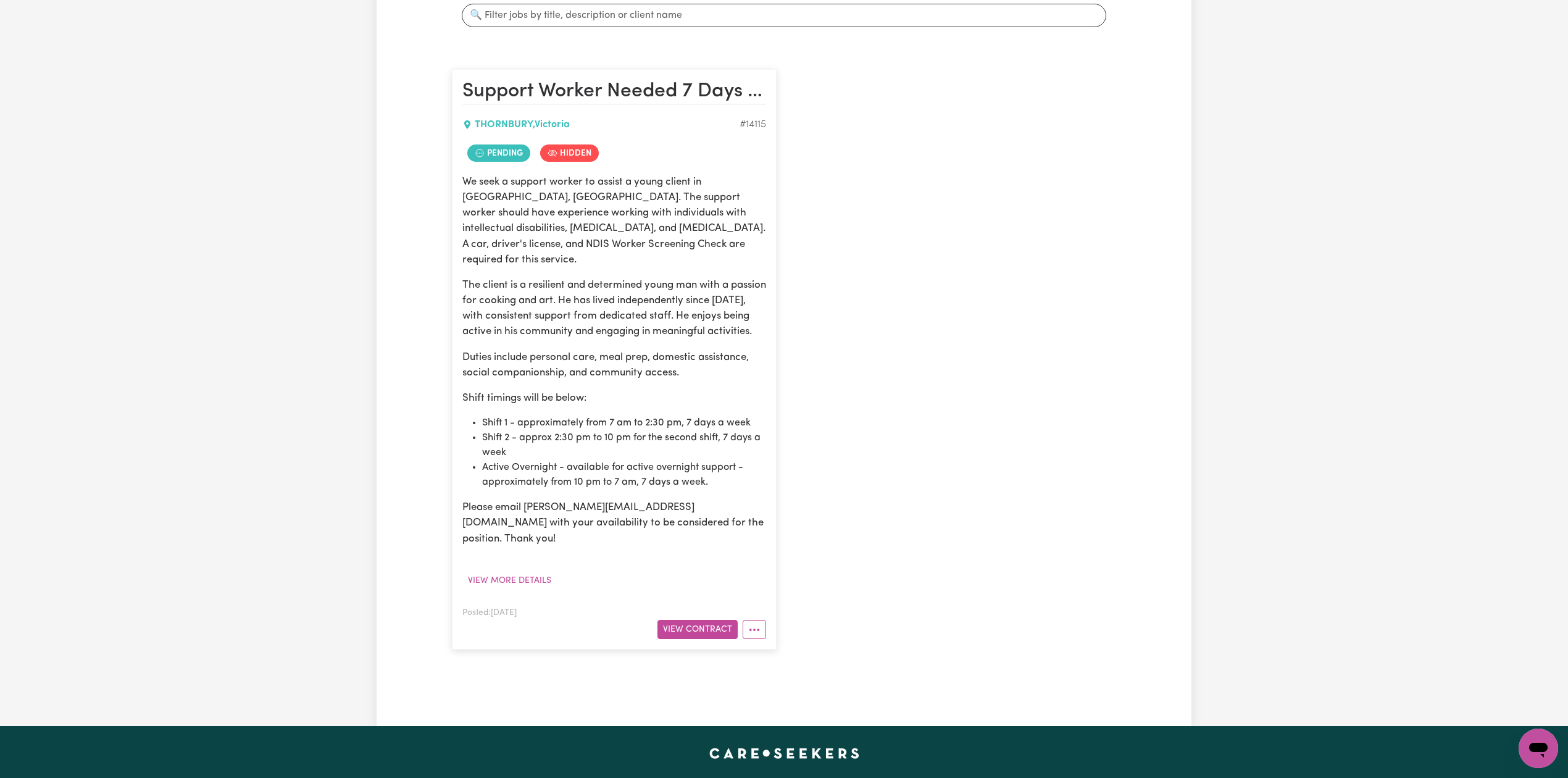
scroll to position [0, 0]
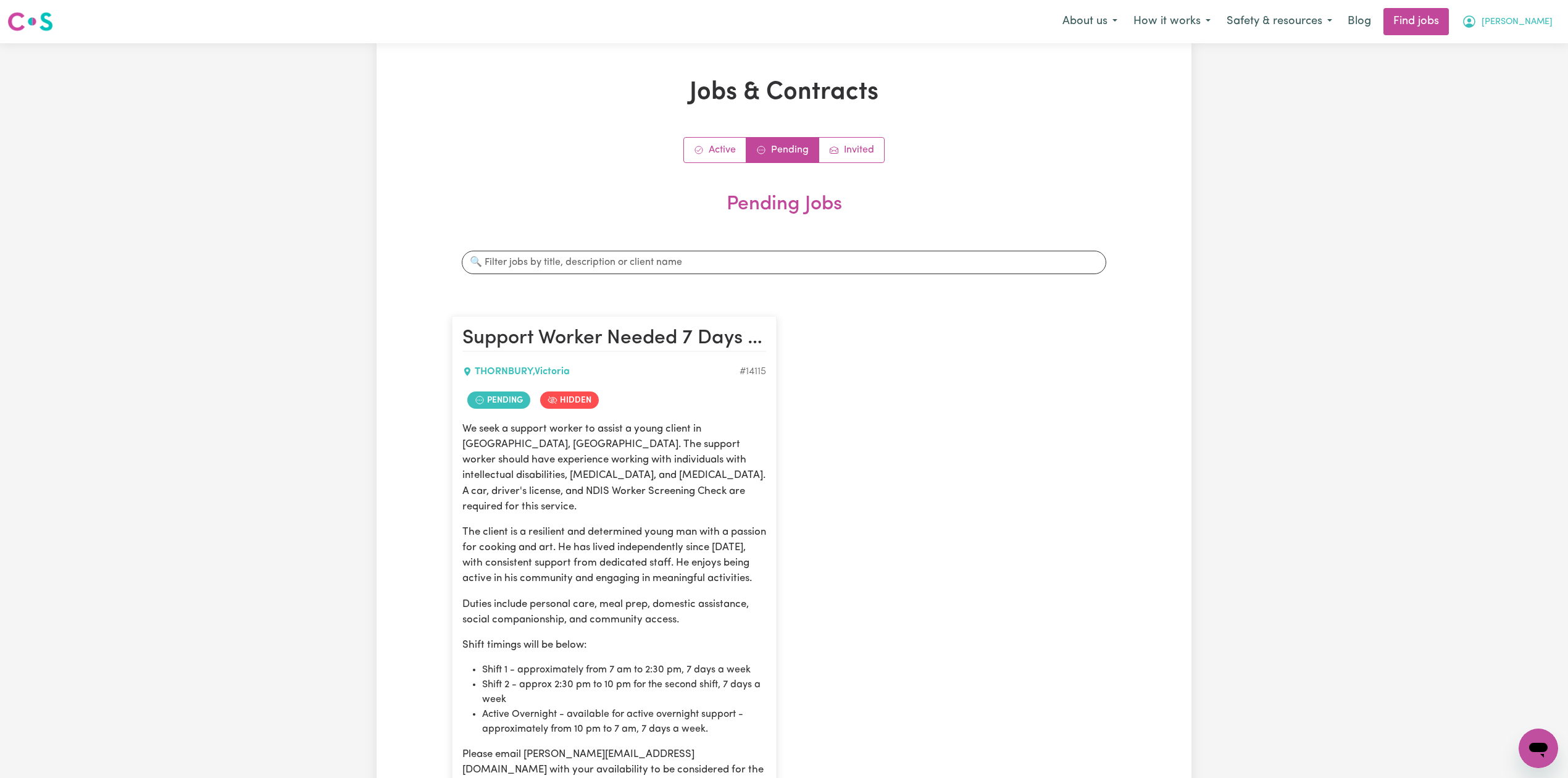
drag, startPoint x: 1529, startPoint y: 34, endPoint x: 1530, endPoint y: 21, distance: 13.0
click at [1529, 32] on button "[PERSON_NAME]" at bounding box center [1508, 21] width 107 height 26
click at [1530, 21] on span "[PERSON_NAME]" at bounding box center [1517, 22] width 71 height 14
click at [1529, 21] on span "[PERSON_NAME]" at bounding box center [1517, 22] width 71 height 14
click at [1495, 99] on link "Logout" at bounding box center [1511, 94] width 97 height 24
